Goal: Task Accomplishment & Management: Use online tool/utility

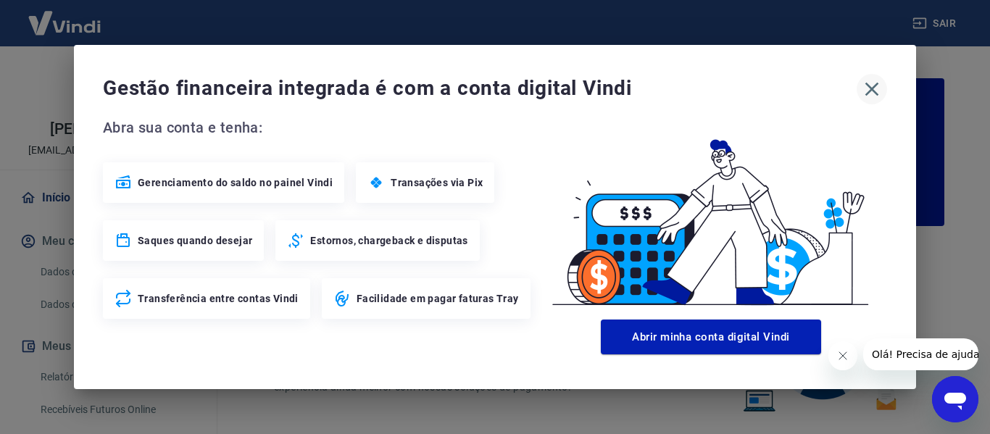
click at [876, 85] on icon "button" at bounding box center [872, 90] width 14 height 14
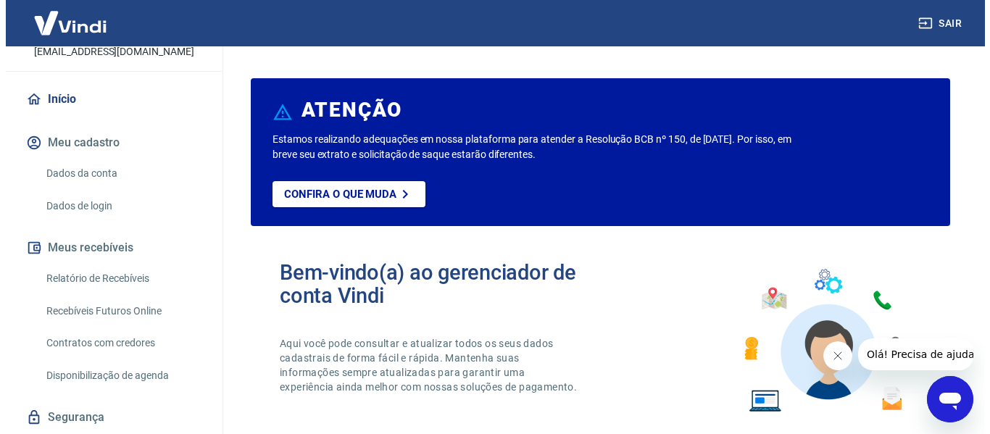
scroll to position [145, 0]
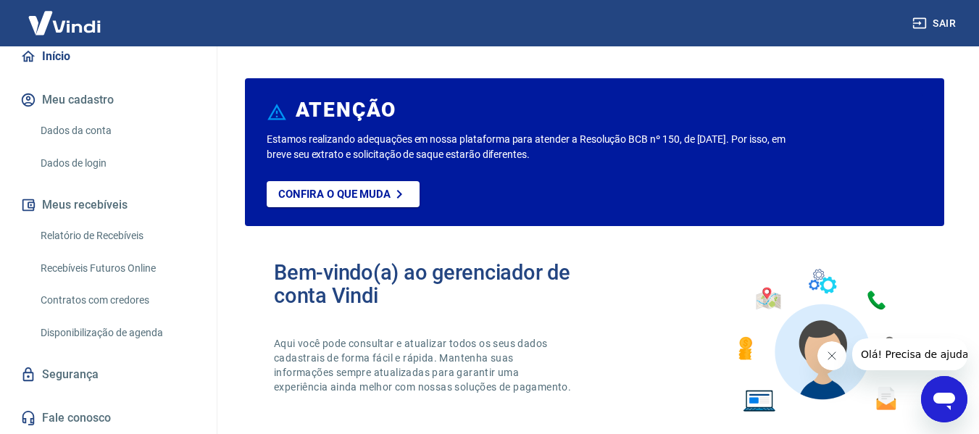
click at [135, 247] on link "Relatório de Recebíveis" at bounding box center [117, 236] width 164 height 30
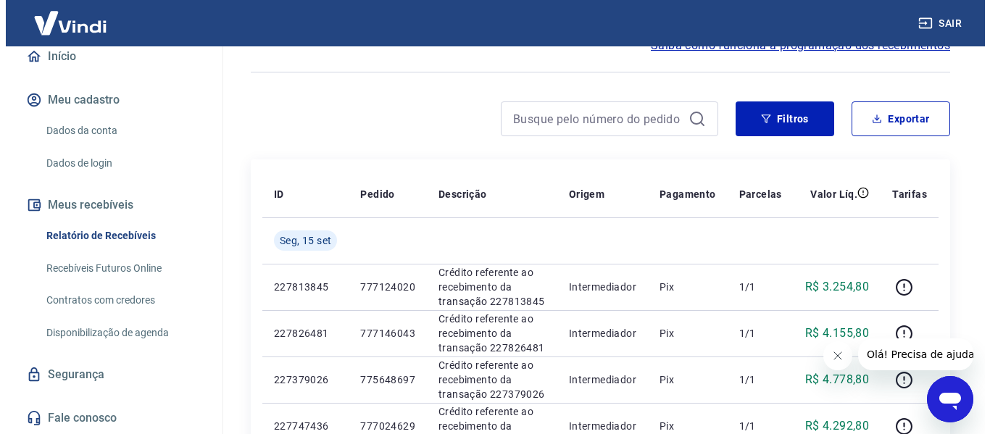
scroll to position [72, 0]
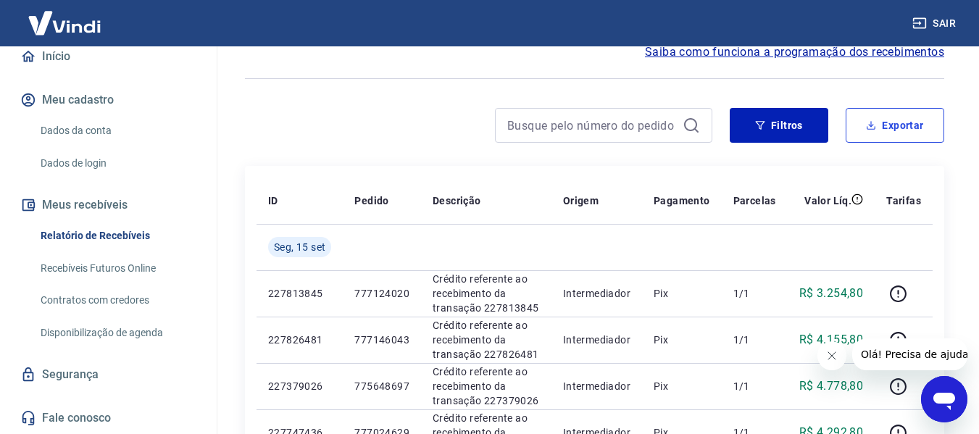
click at [904, 130] on button "Exportar" at bounding box center [894, 125] width 99 height 35
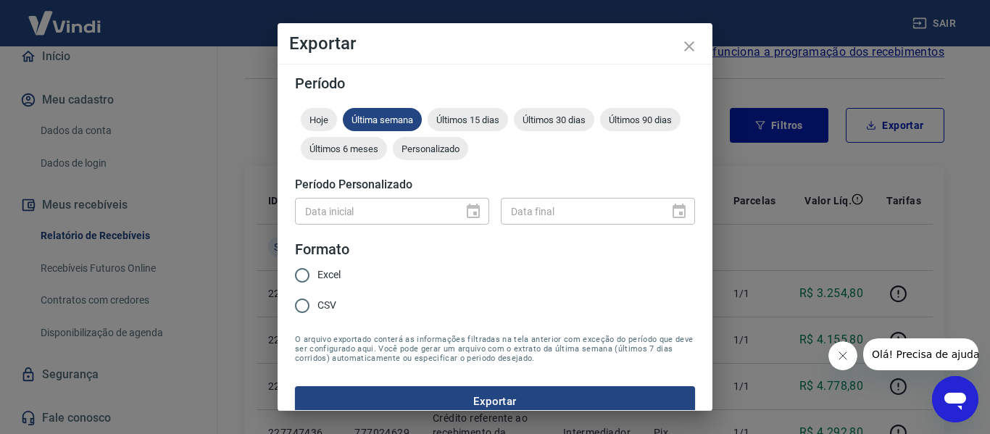
click at [469, 209] on div "Data inicial" at bounding box center [392, 211] width 194 height 27
click at [302, 277] on input "Excel" at bounding box center [302, 275] width 30 height 30
radio input "true"
click at [474, 209] on div "Data inicial" at bounding box center [392, 211] width 194 height 27
drag, startPoint x: 530, startPoint y: 148, endPoint x: 522, endPoint y: 162, distance: 16.5
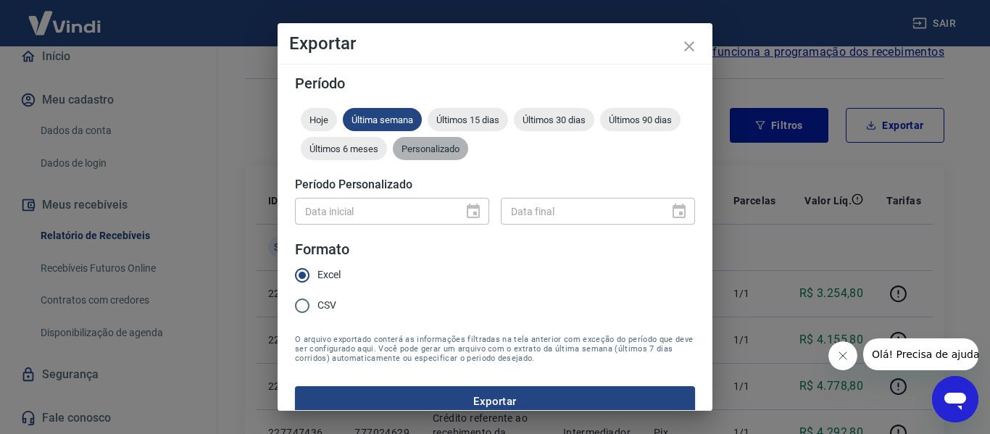
click at [468, 148] on span "Personalizado" at bounding box center [430, 148] width 75 height 11
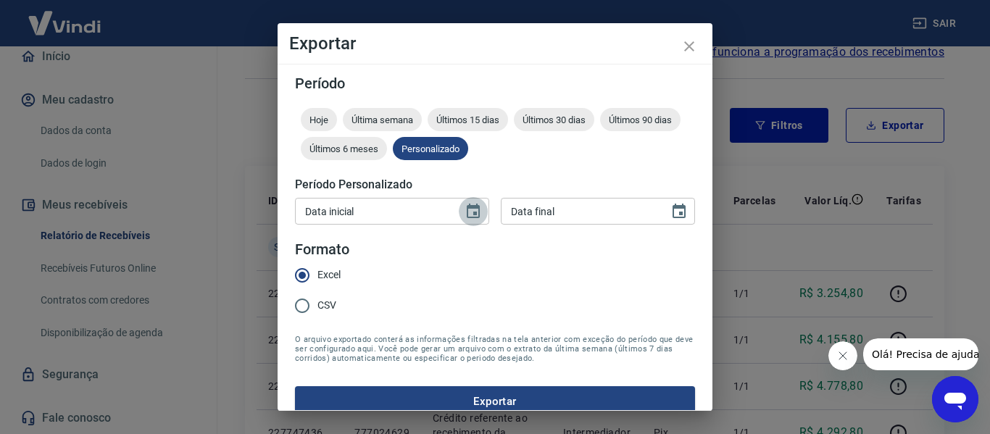
click at [472, 211] on icon "Choose date" at bounding box center [472, 211] width 17 height 17
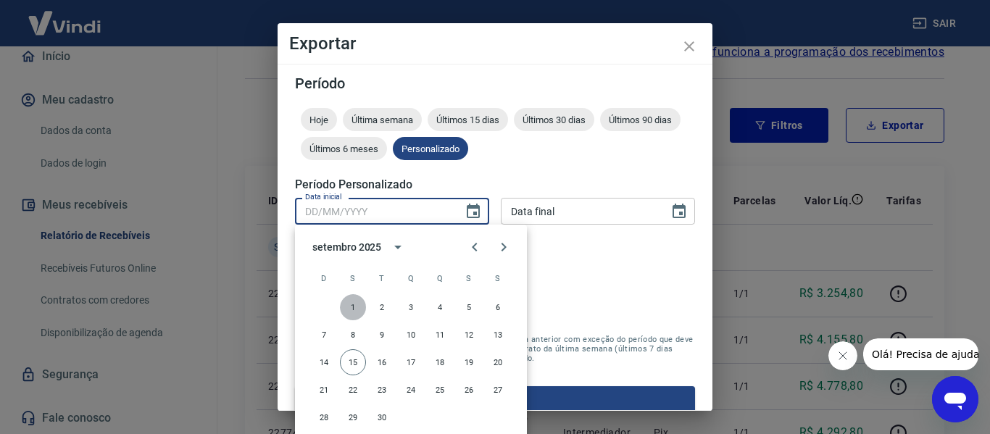
click at [348, 308] on button "1" at bounding box center [353, 307] width 26 height 26
type input "[DATE]"
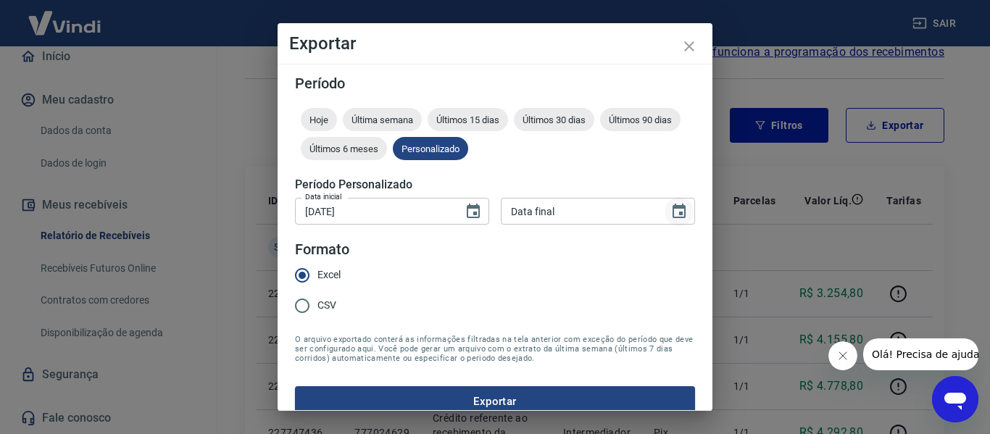
click at [672, 213] on icon "Choose date" at bounding box center [678, 211] width 13 height 14
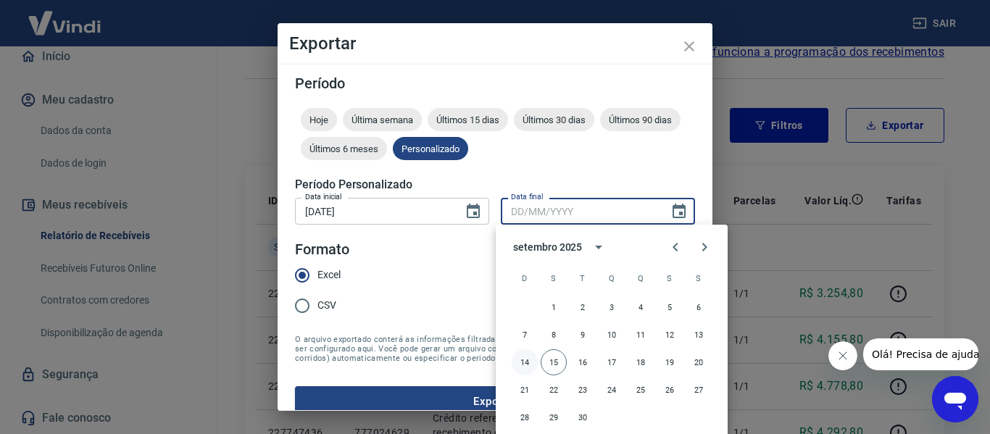
click at [525, 359] on button "14" at bounding box center [524, 362] width 26 height 26
type input "[DATE]"
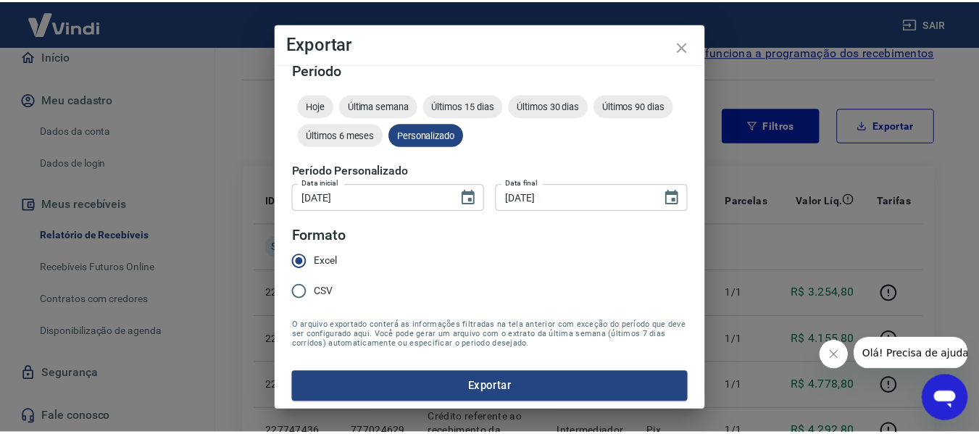
scroll to position [18, 0]
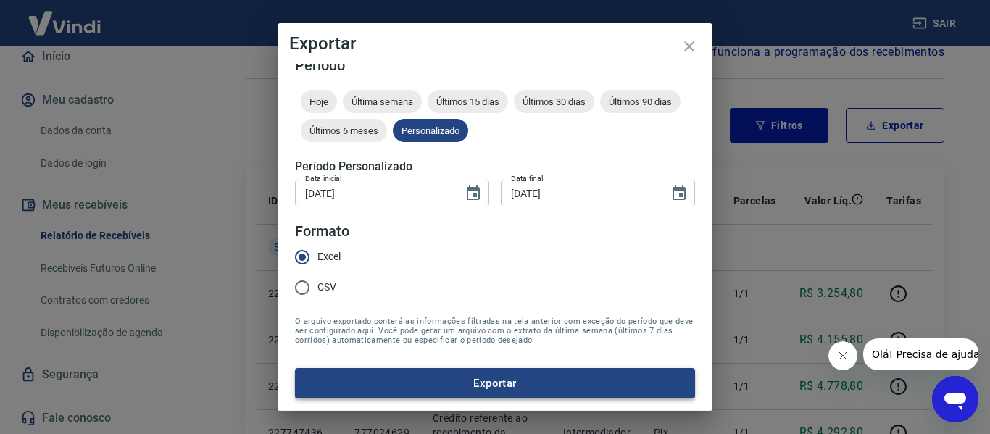
click at [521, 376] on button "Exportar" at bounding box center [495, 383] width 400 height 30
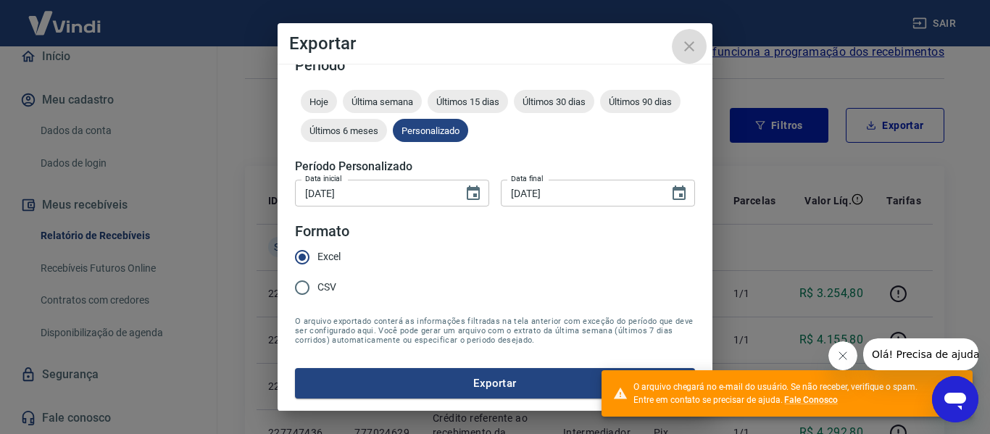
click at [687, 49] on icon "close" at bounding box center [689, 46] width 10 height 10
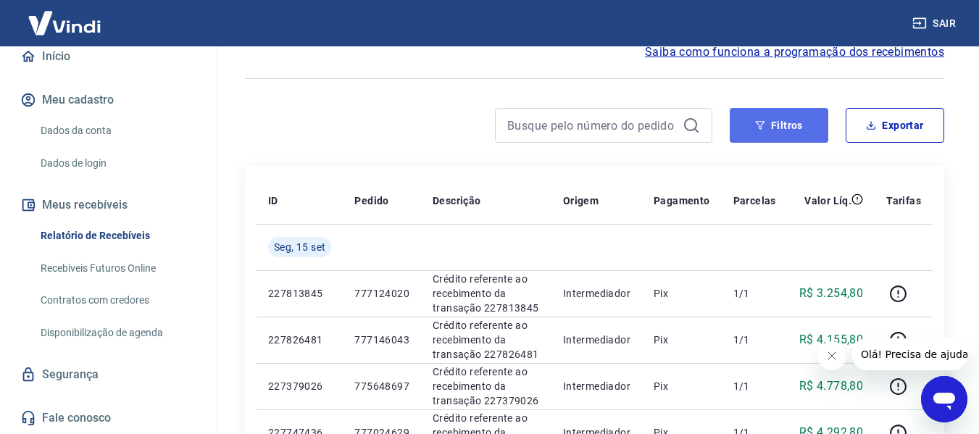
click at [793, 127] on button "Filtros" at bounding box center [778, 125] width 99 height 35
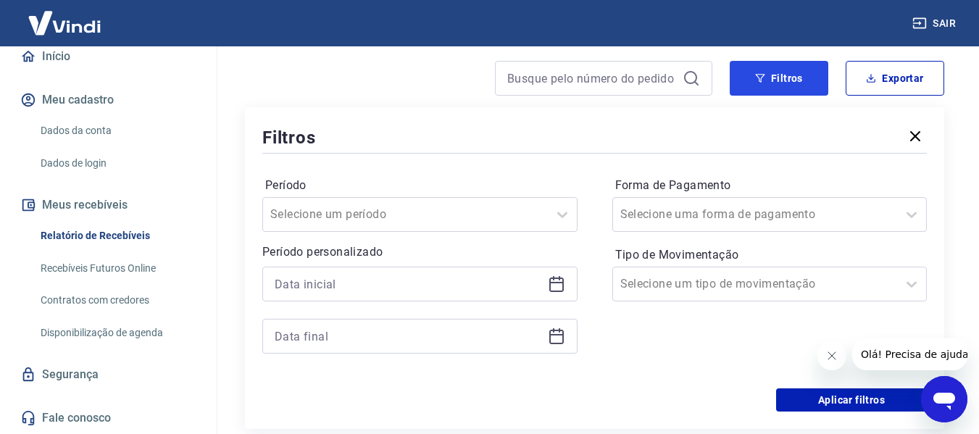
scroll to position [145, 0]
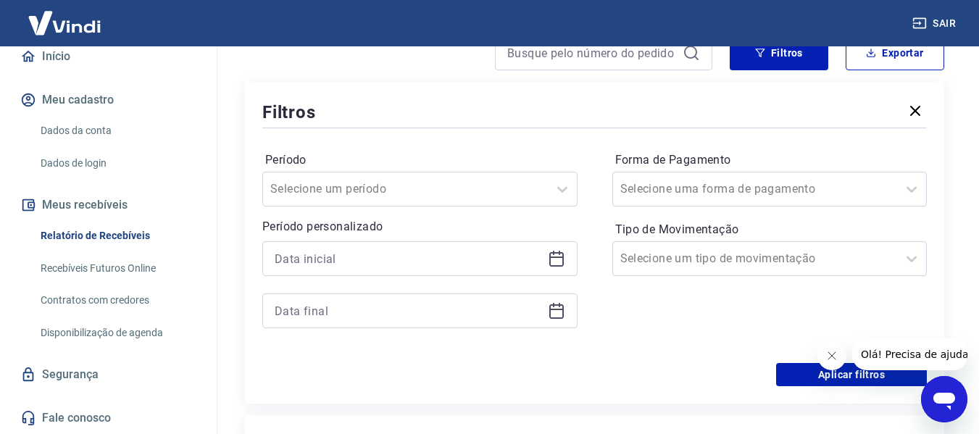
click at [552, 266] on icon at bounding box center [556, 259] width 14 height 14
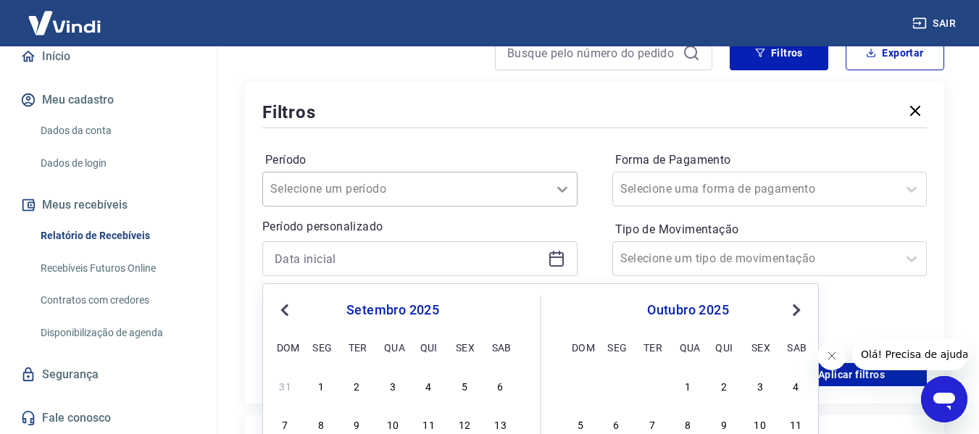
click at [553, 185] on icon at bounding box center [561, 188] width 17 height 17
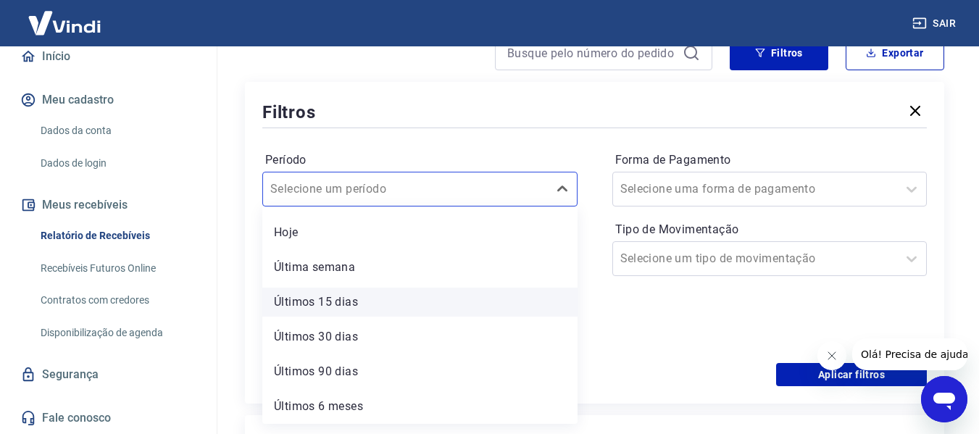
scroll to position [0, 0]
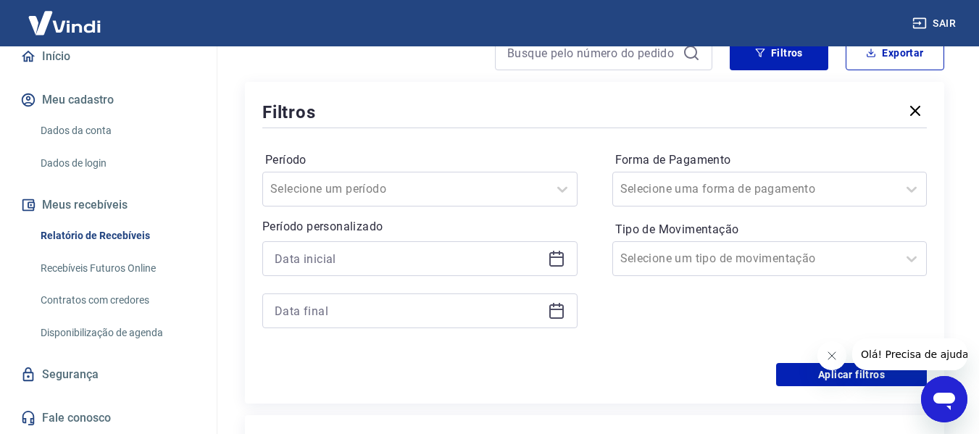
click at [596, 221] on div "Período Selecione um período Período personalizado Forma de Pagamento Selecione…" at bounding box center [594, 247] width 664 height 232
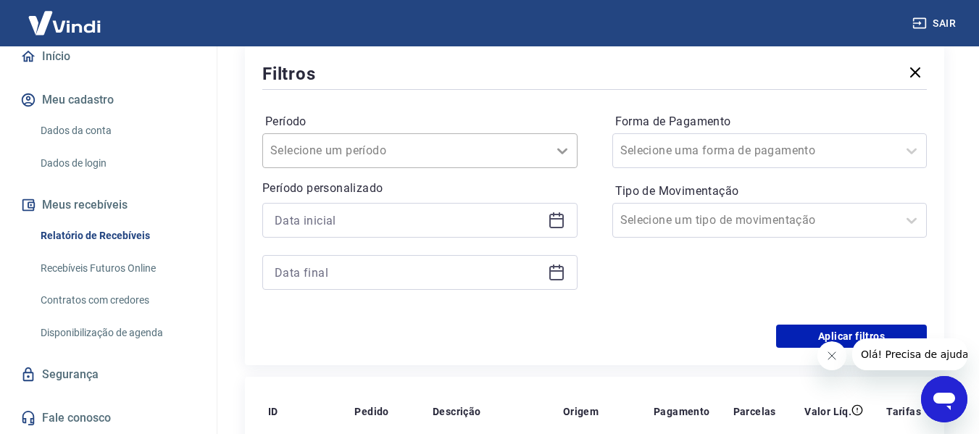
scroll to position [217, 0]
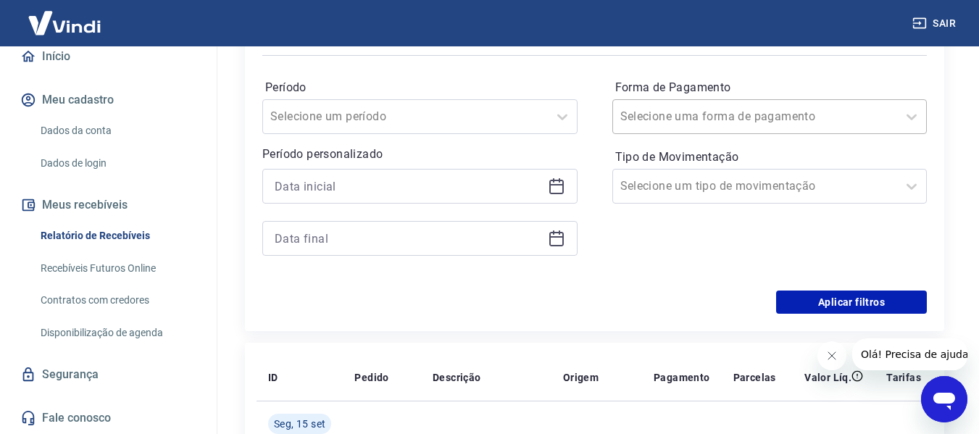
click at [807, 109] on div at bounding box center [755, 116] width 270 height 20
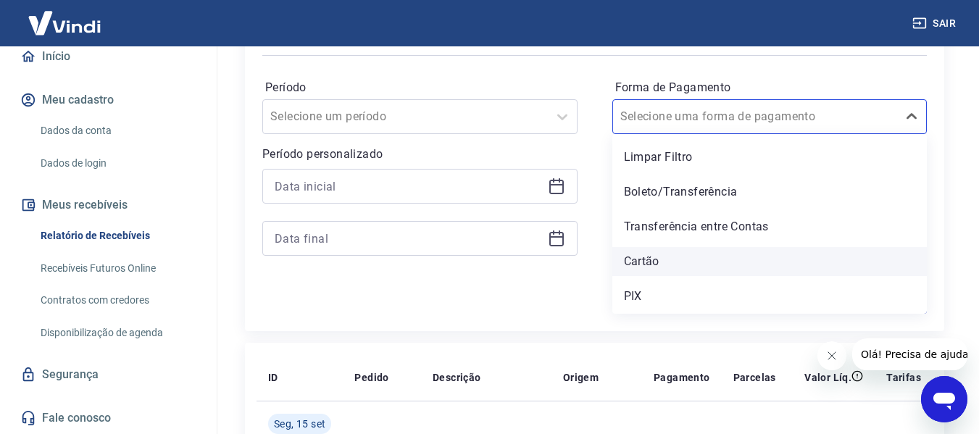
click at [661, 267] on div "Cartão" at bounding box center [769, 261] width 315 height 29
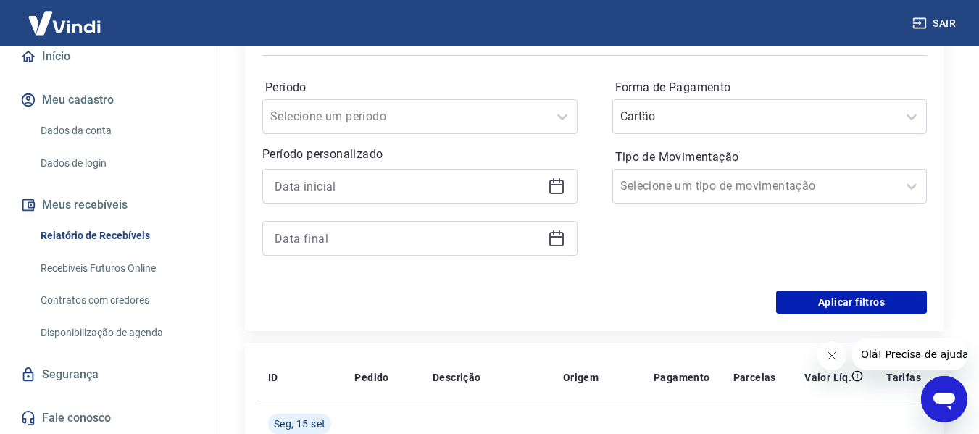
click at [646, 263] on div "Forma de Pagamento Cartão Tipo de Movimentação Selecione um tipo de movimentação" at bounding box center [769, 174] width 315 height 197
click at [723, 181] on input "Tipo de Movimentação" at bounding box center [693, 185] width 146 height 17
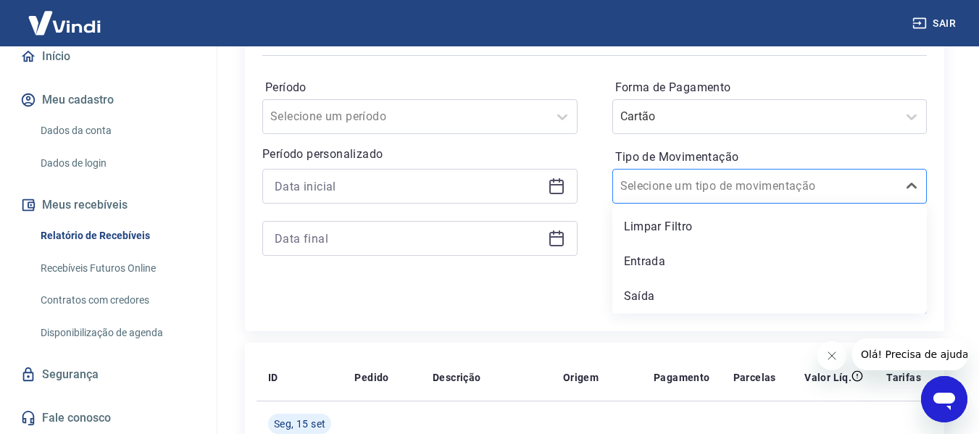
click at [724, 185] on input "Tipo de Movimentação" at bounding box center [693, 185] width 146 height 17
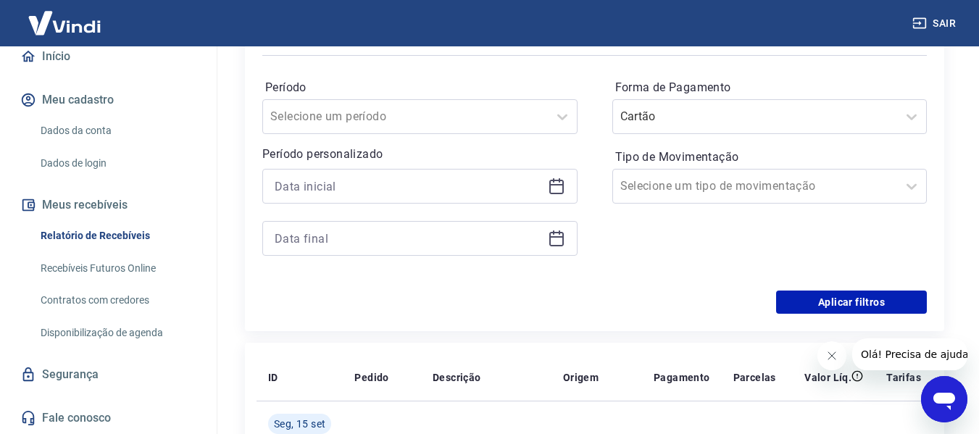
click at [555, 190] on icon at bounding box center [556, 185] width 17 height 17
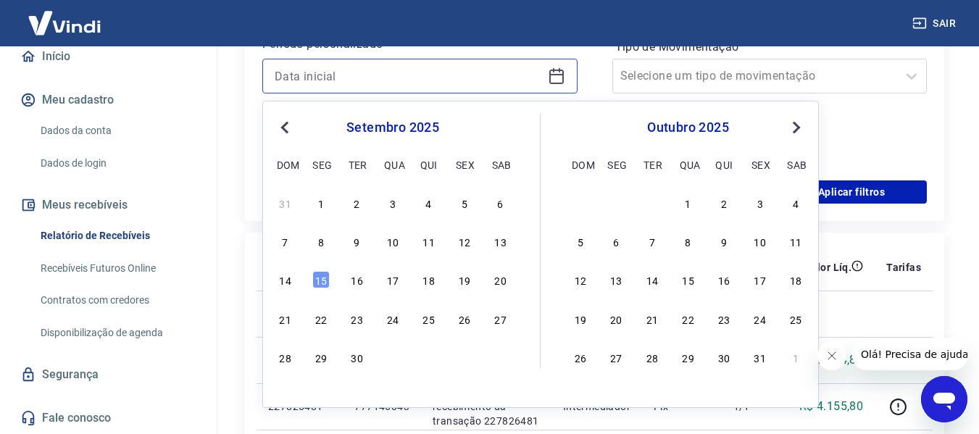
scroll to position [435, 0]
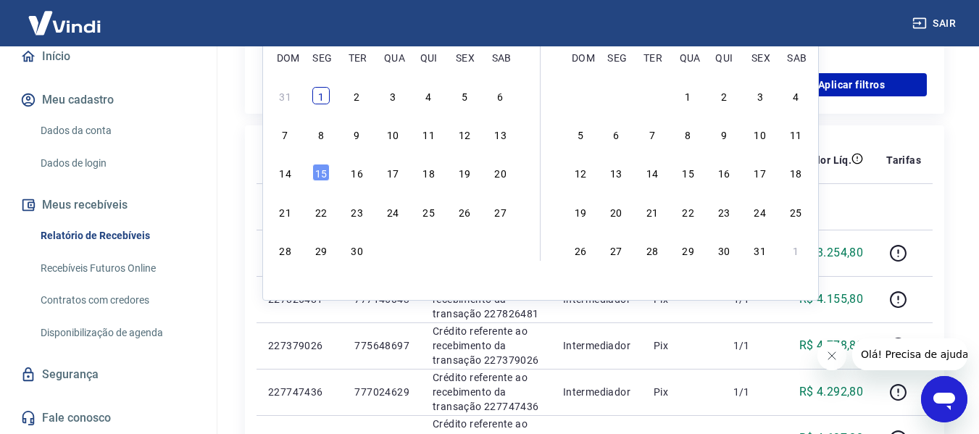
click at [322, 98] on div "1" at bounding box center [320, 95] width 17 height 17
type input "[DATE]"
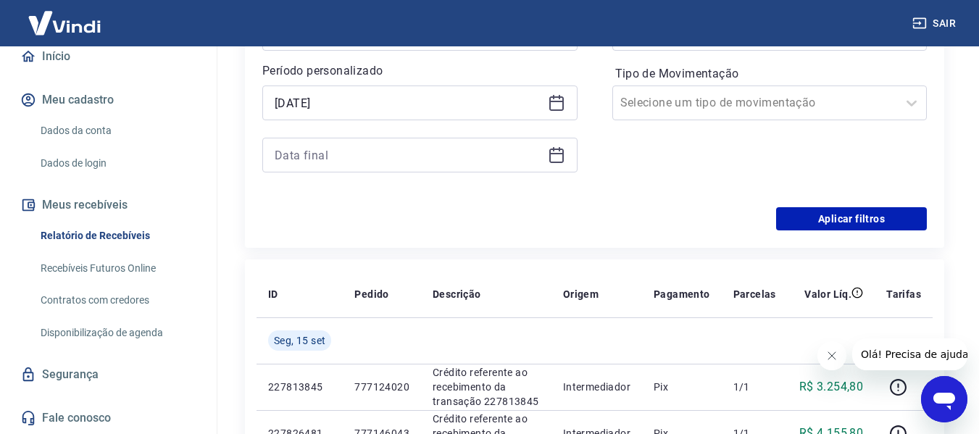
scroll to position [290, 0]
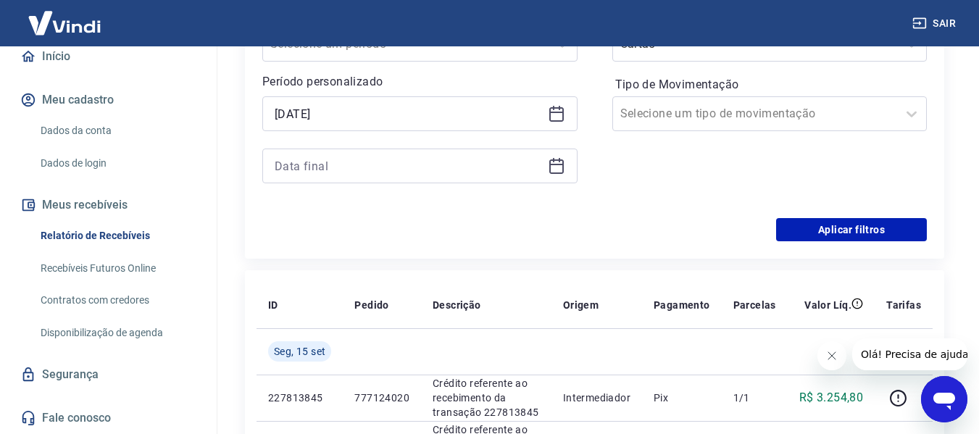
click at [556, 165] on icon at bounding box center [556, 164] width 14 height 1
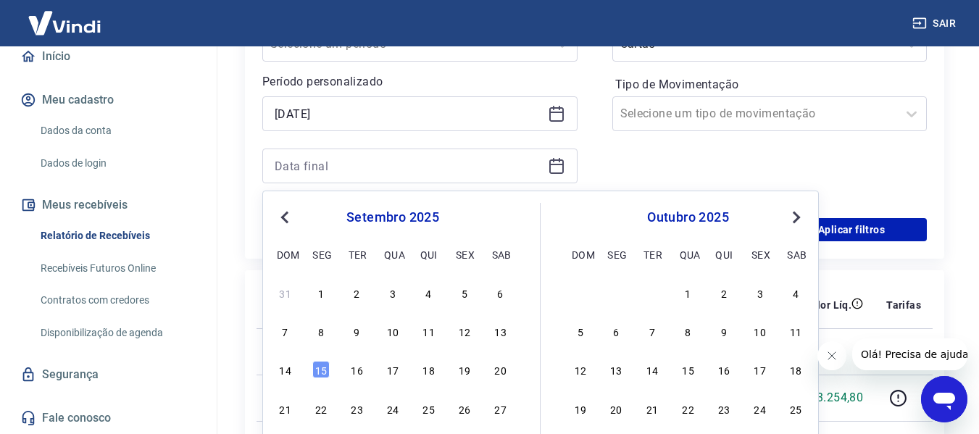
click at [292, 375] on div "14" at bounding box center [285, 369] width 17 height 17
type input "[DATE]"
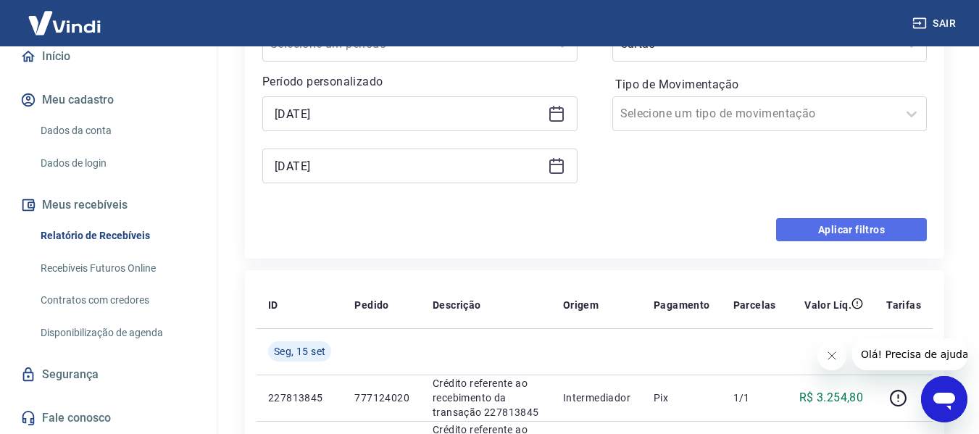
click at [841, 233] on button "Aplicar filtros" at bounding box center [851, 229] width 151 height 23
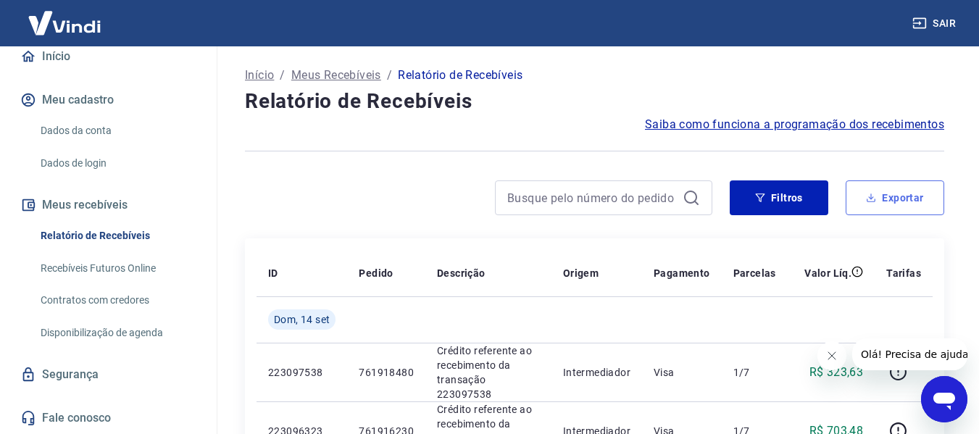
click at [905, 202] on button "Exportar" at bounding box center [894, 197] width 99 height 35
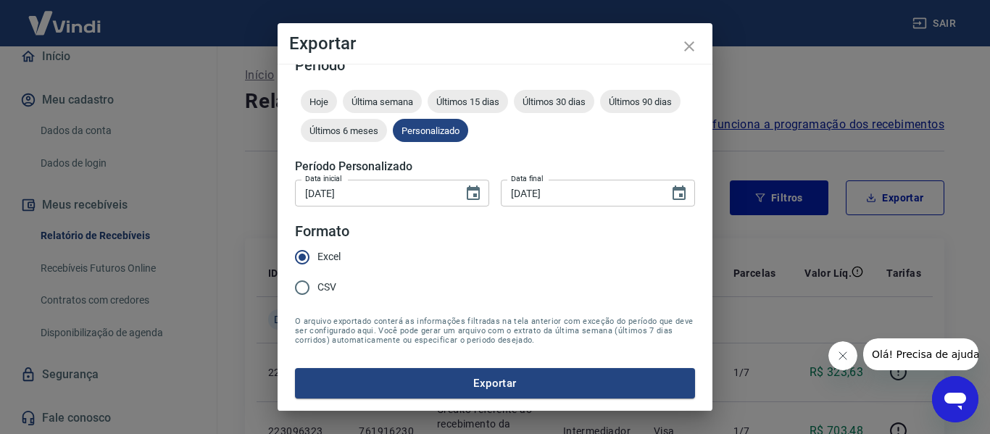
click at [528, 388] on button "Exportar" at bounding box center [495, 383] width 400 height 30
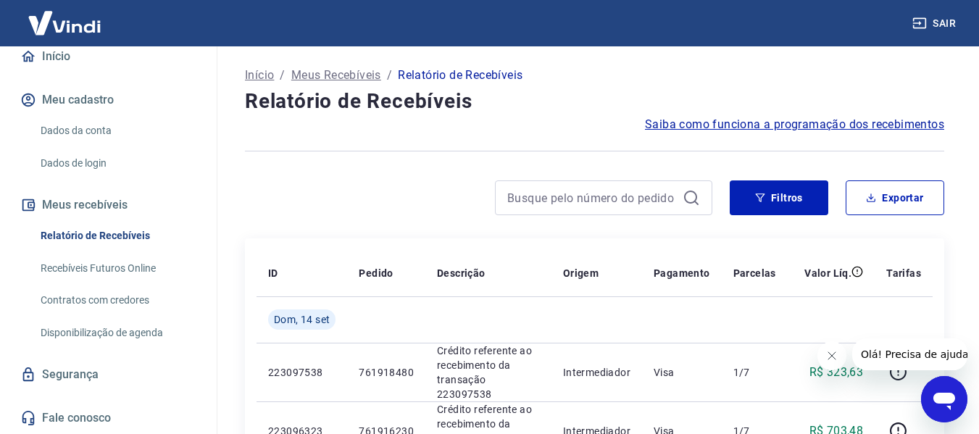
click at [148, 280] on link "Recebíveis Futuros Online" at bounding box center [117, 269] width 164 height 30
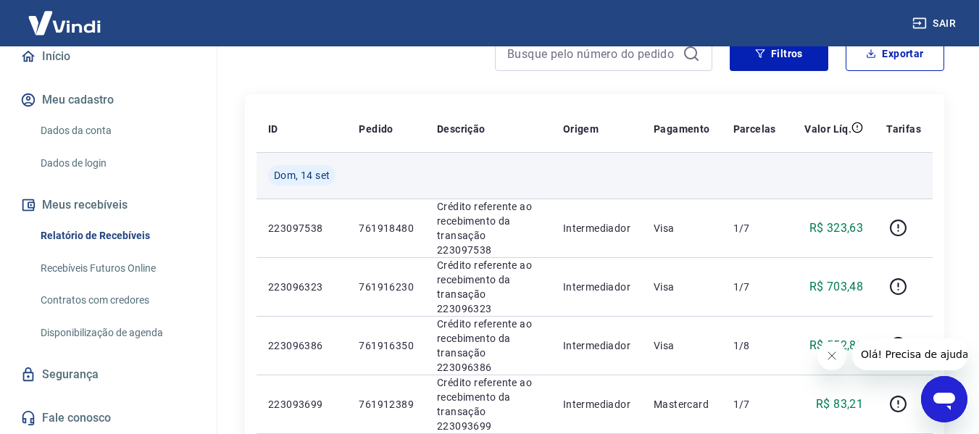
scroll to position [145, 0]
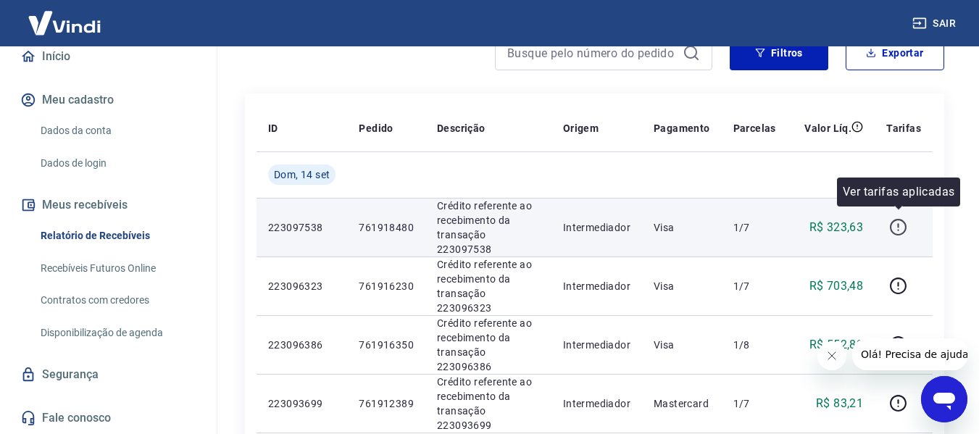
click at [901, 218] on icon "button" at bounding box center [898, 227] width 18 height 18
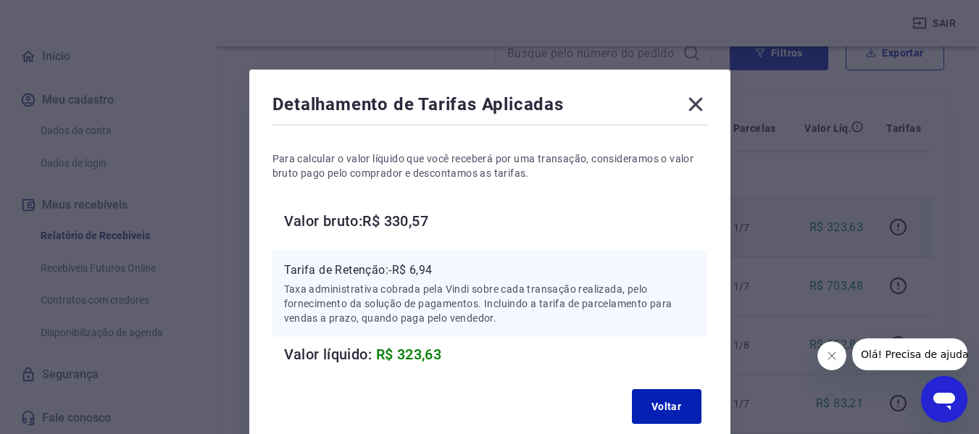
click at [690, 100] on icon at bounding box center [695, 105] width 14 height 14
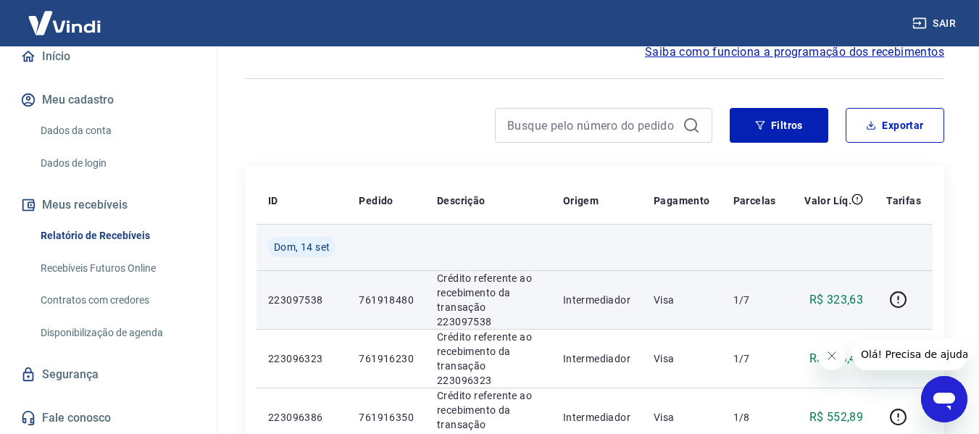
scroll to position [0, 0]
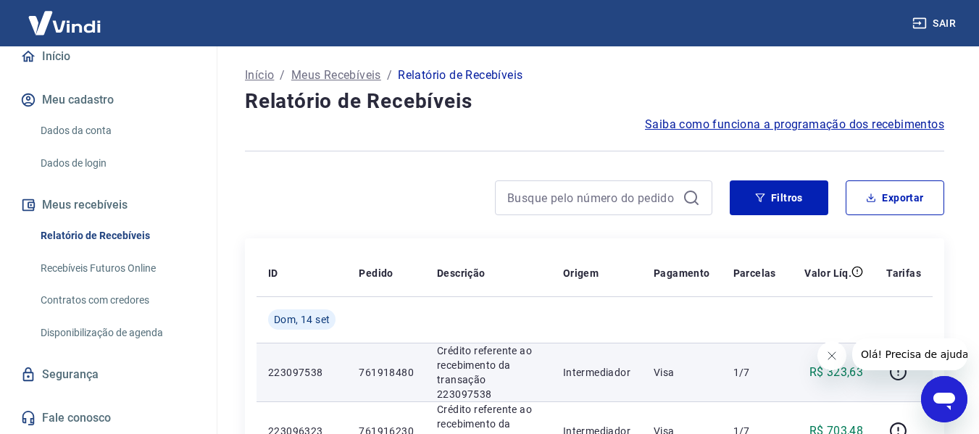
drag, startPoint x: 924, startPoint y: 62, endPoint x: 928, endPoint y: 96, distance: 33.6
